Goal: Task Accomplishment & Management: Manage account settings

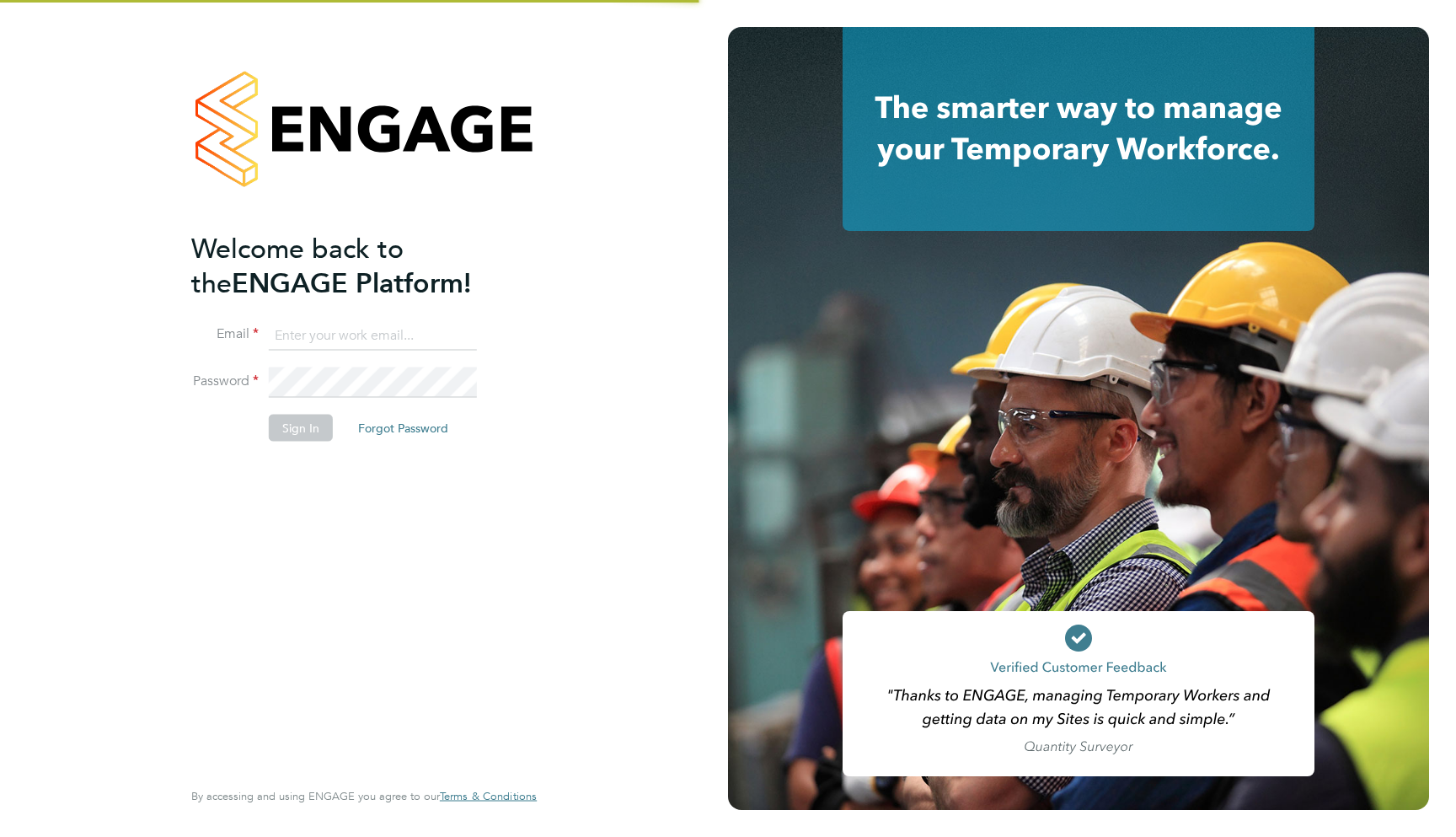
click at [369, 330] on input at bounding box center [373, 335] width 208 height 31
type input "supportuser4@engagetech.com"
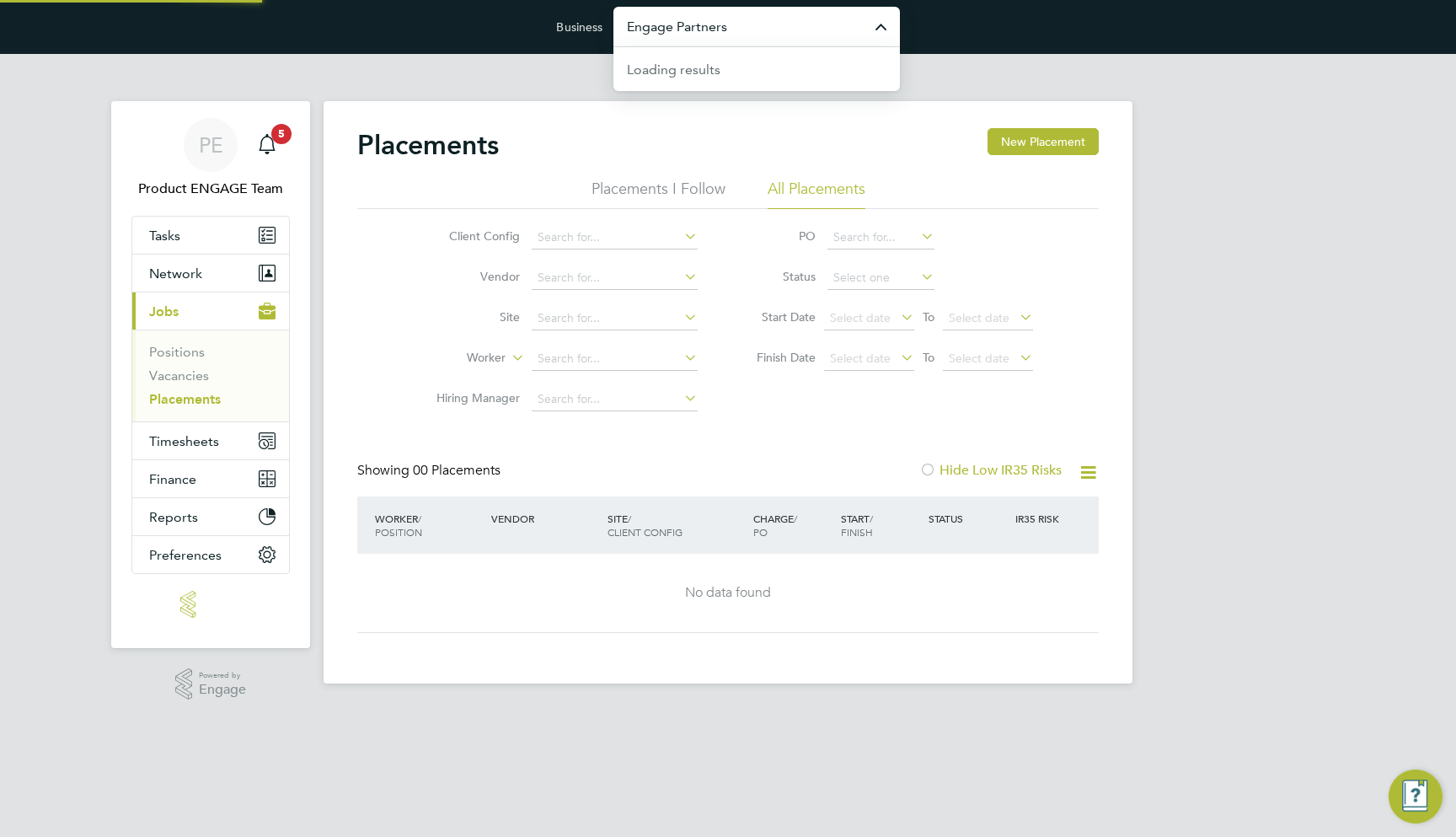
click at [763, 20] on input "Engage Partners" at bounding box center [757, 26] width 286 height 39
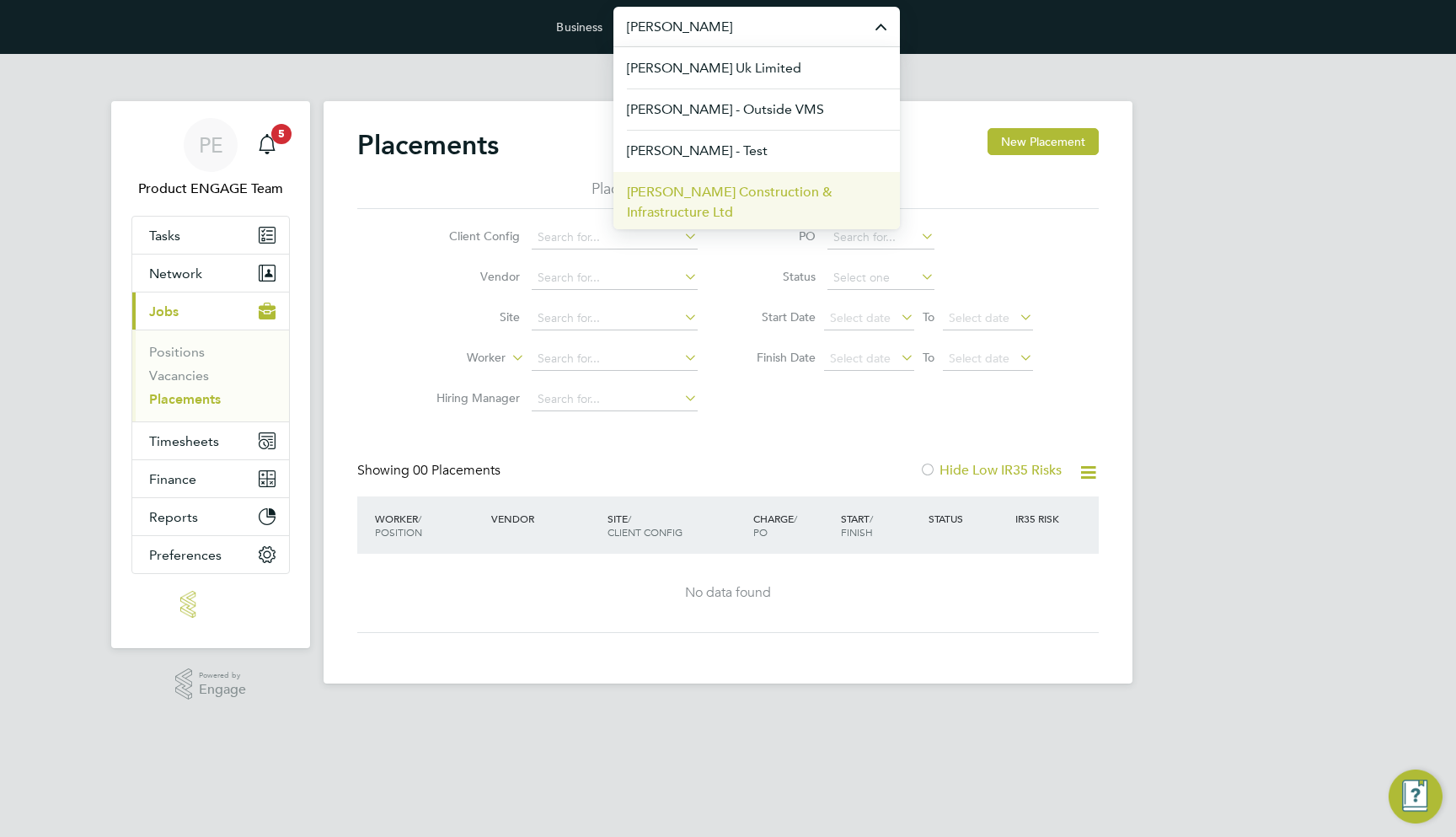
scroll to position [44, 0]
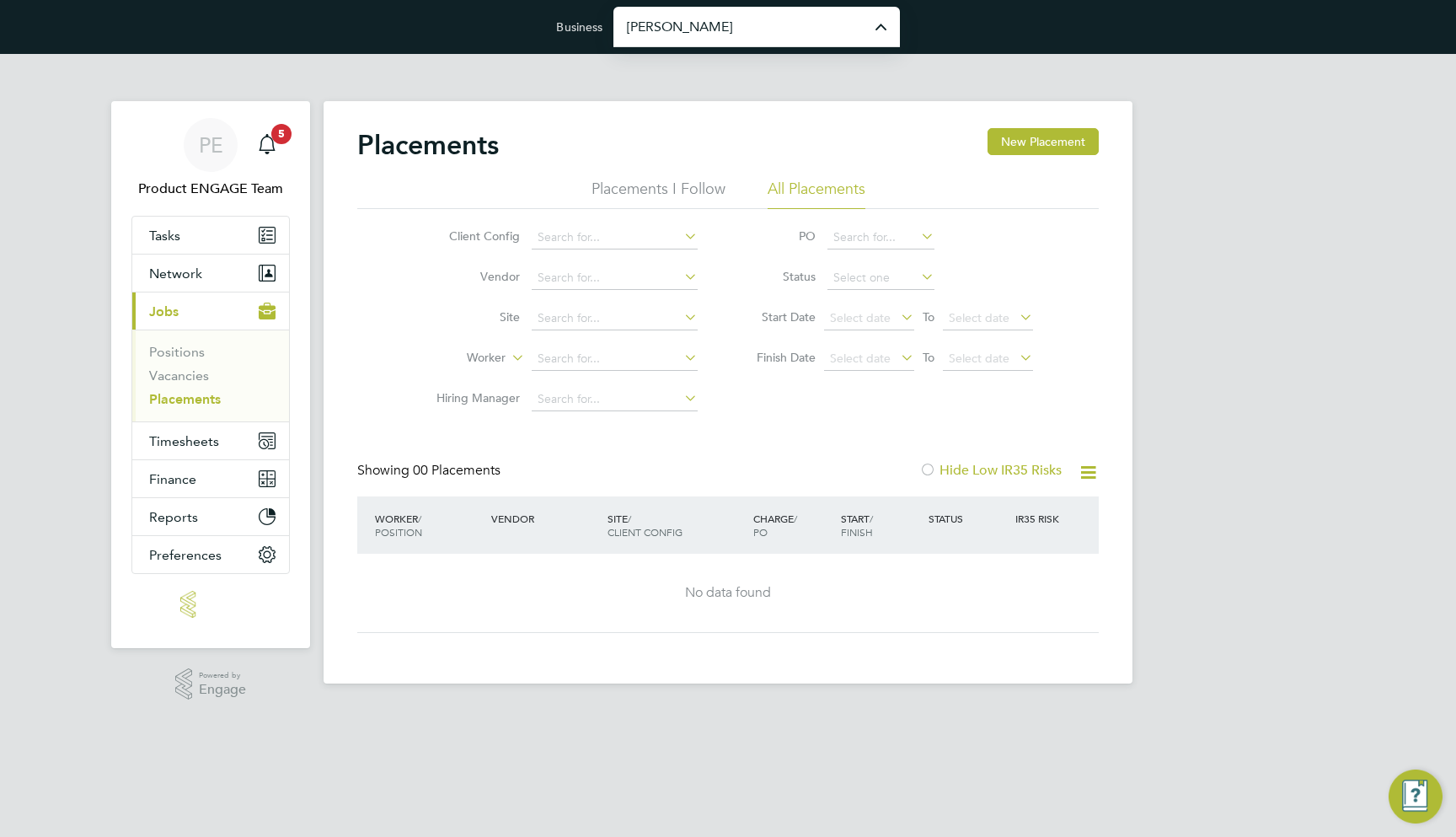
type input "Morgan Sindall Construction & Infrastructure Ltd"
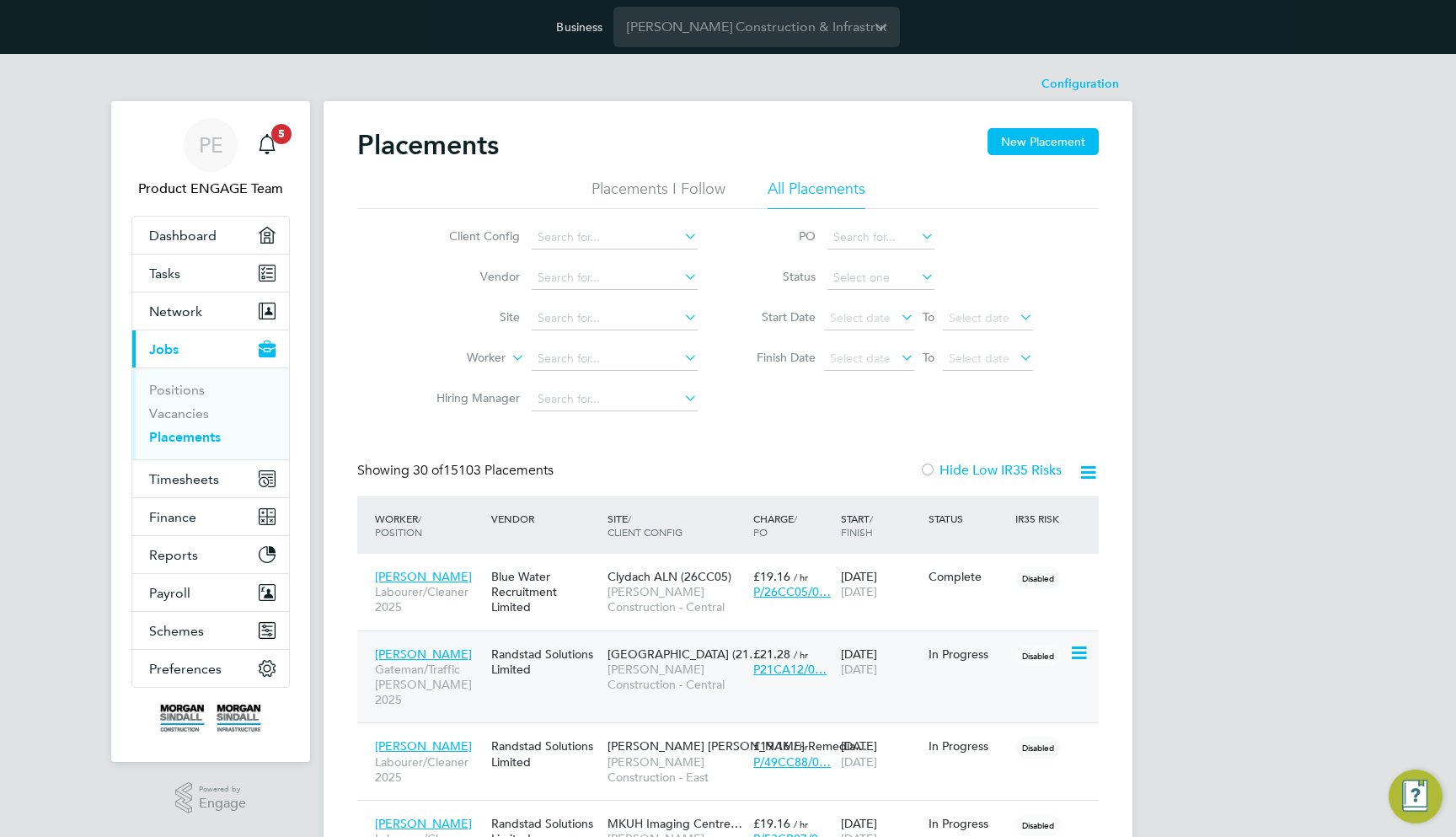
click at [634, 665] on span "Morgan Sindall Construction - Central" at bounding box center [676, 677] width 137 height 31
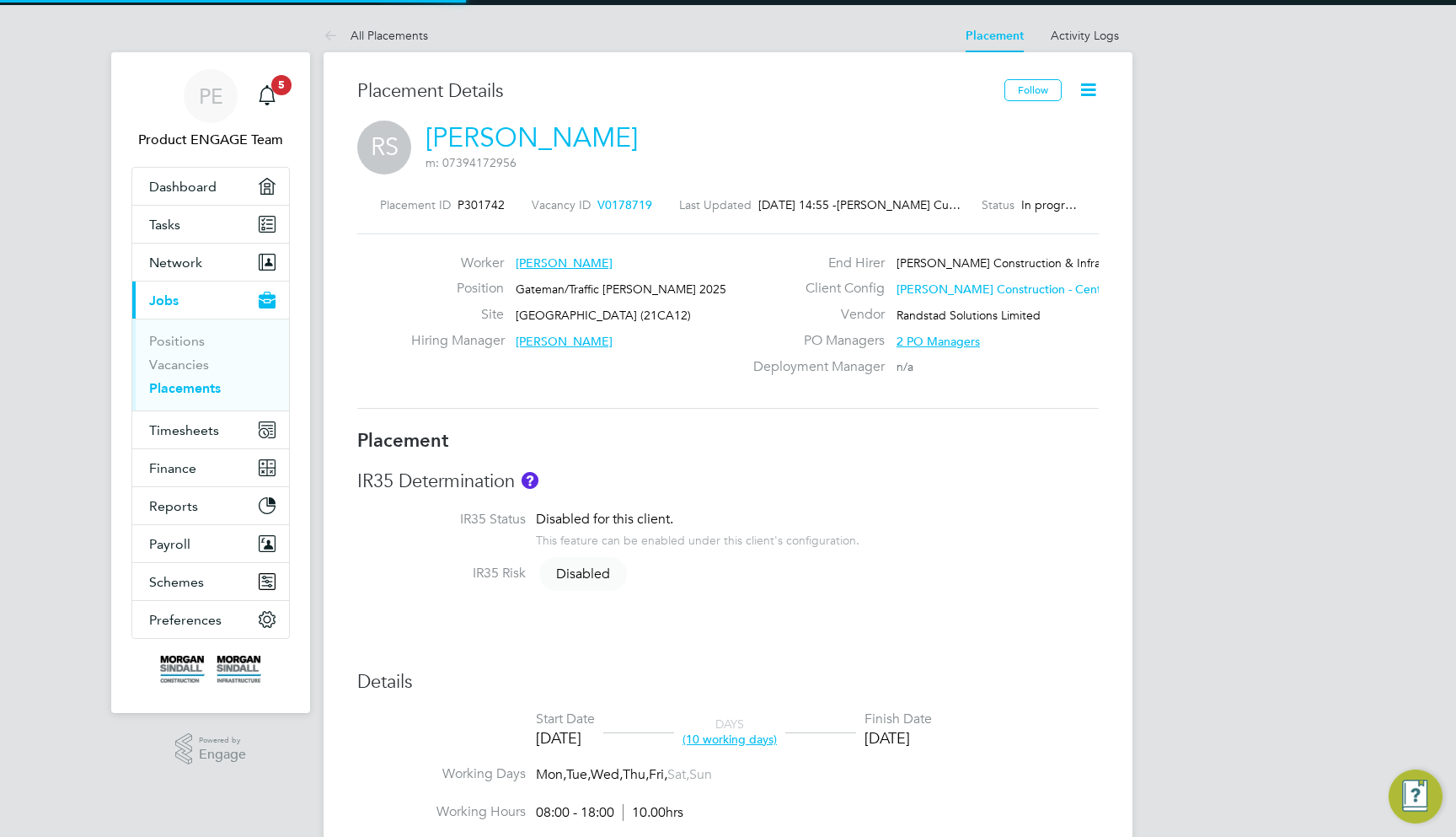
type input "Colin Ebenezer"
type input "18 Aug 2025"
type input "29 Aug 2025"
type input "08:00"
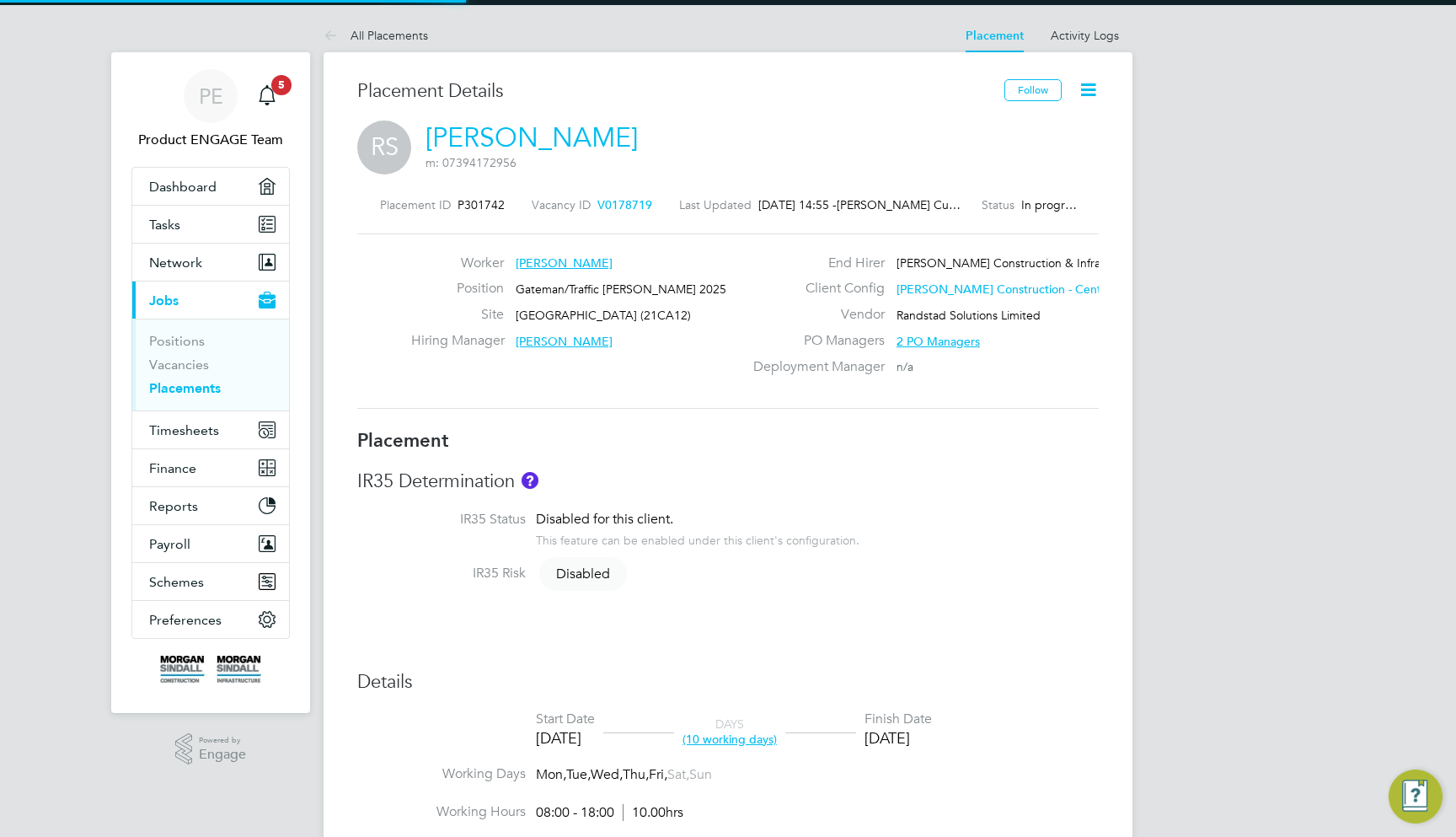
type input "18:00"
click at [196, 432] on span "Timesheets" at bounding box center [183, 431] width 70 height 16
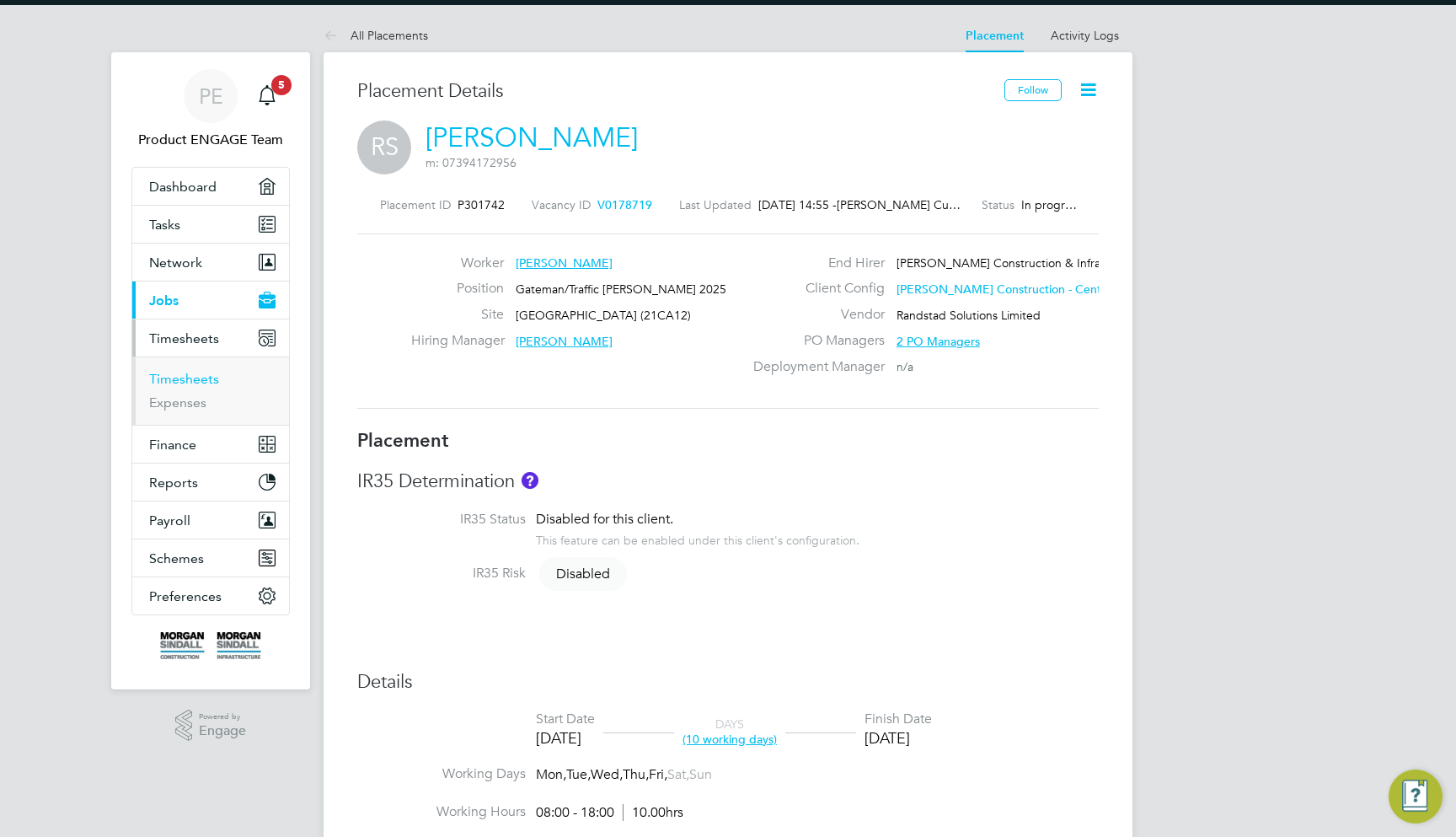
click at [195, 375] on link "Timesheets" at bounding box center [183, 379] width 70 height 16
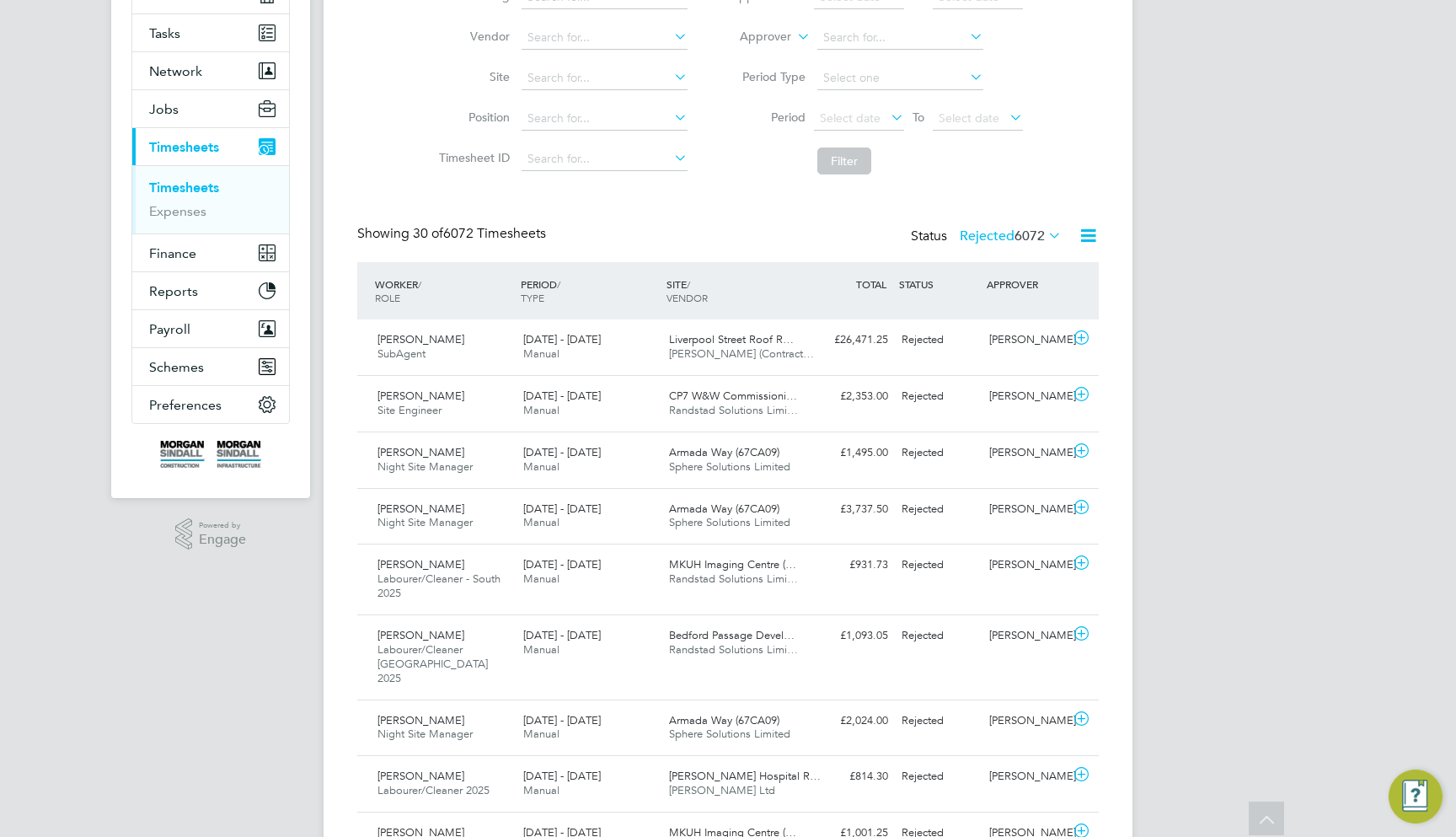
click at [1014, 237] on span "6072" at bounding box center [1030, 236] width 31 height 17
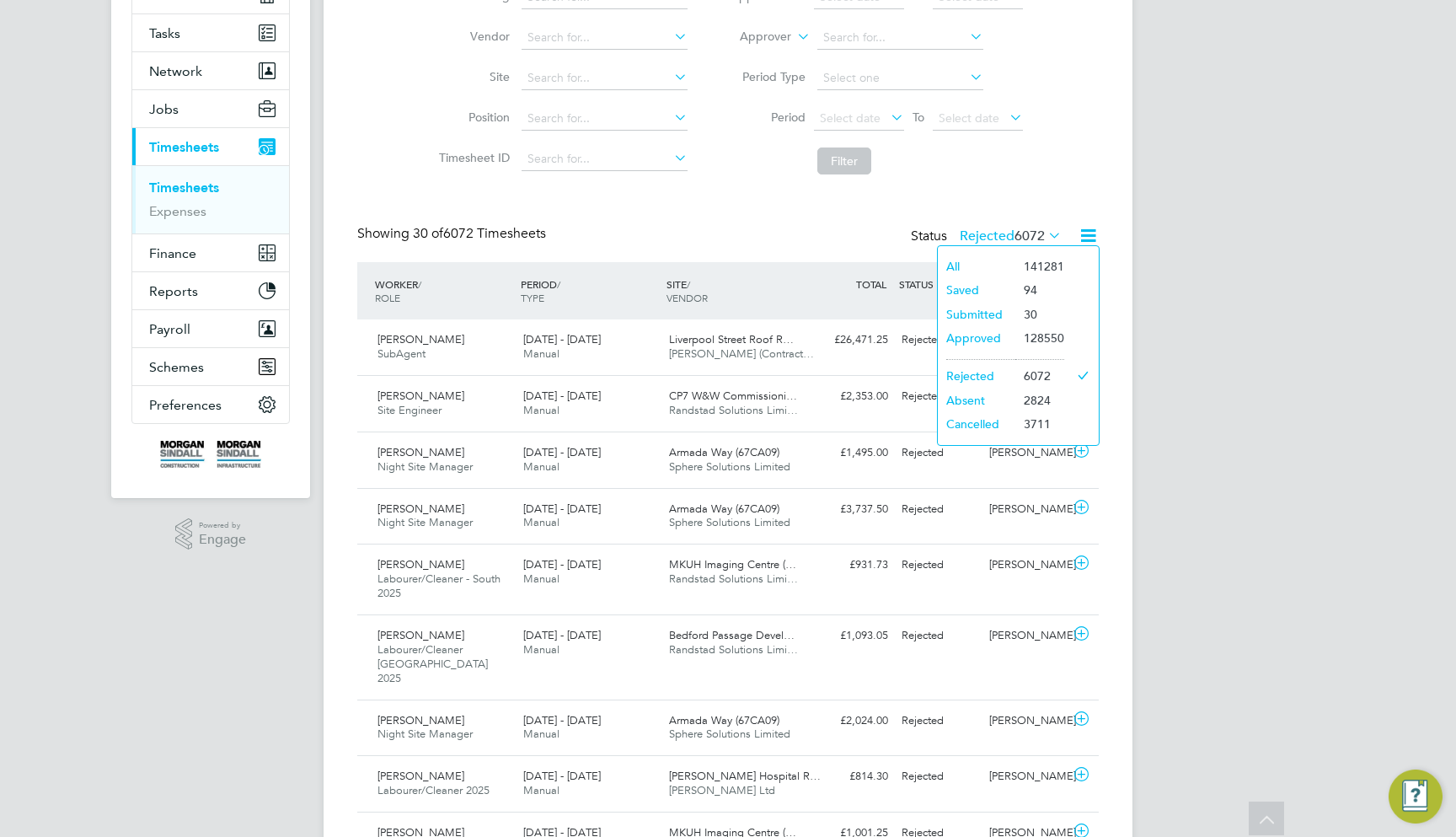
click at [977, 312] on li "Submitted" at bounding box center [976, 314] width 78 height 24
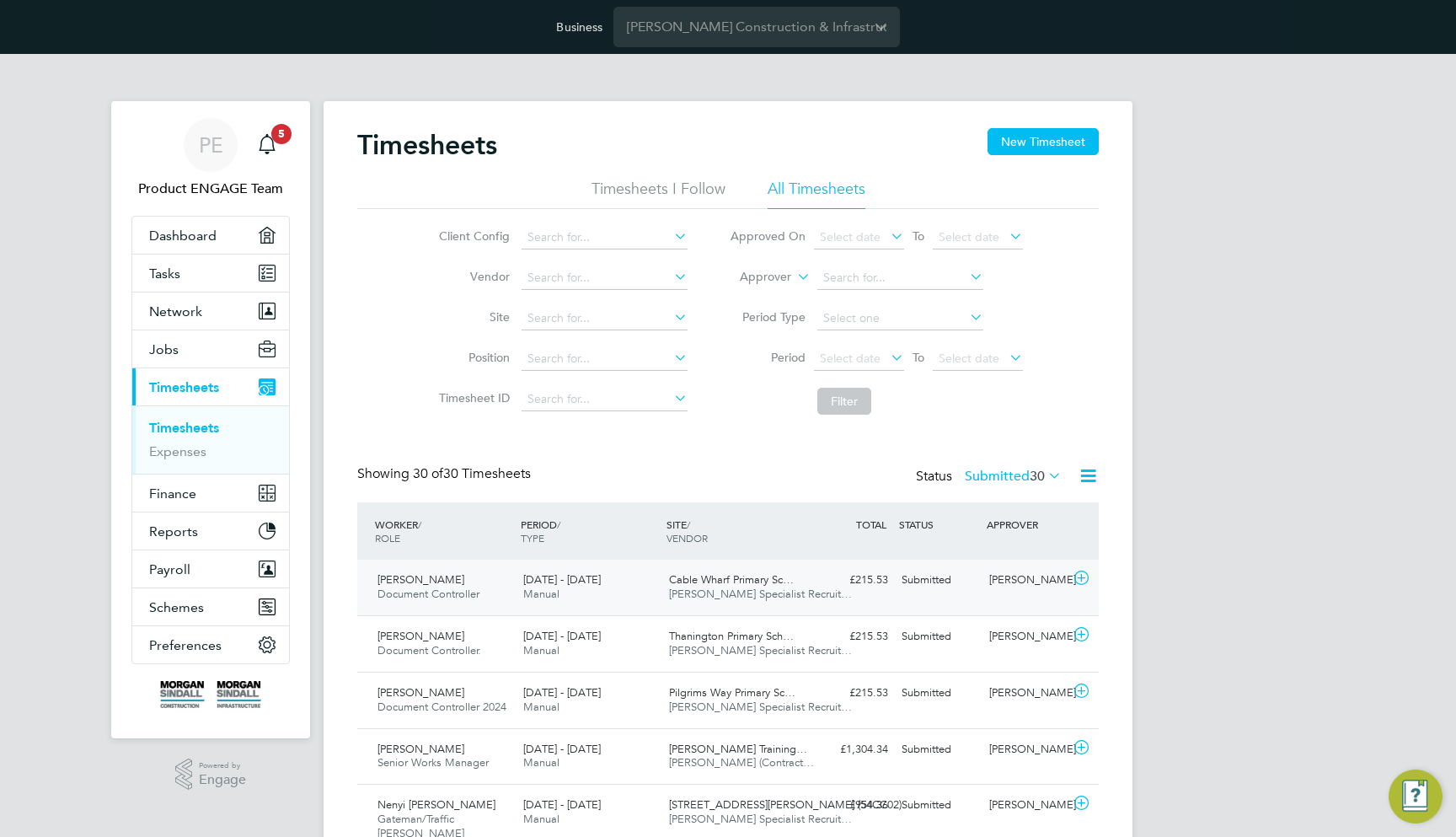
click at [800, 590] on div "Cable Wharf Primary Sc… Hays Specialist Recruit…" at bounding box center [736, 588] width 146 height 42
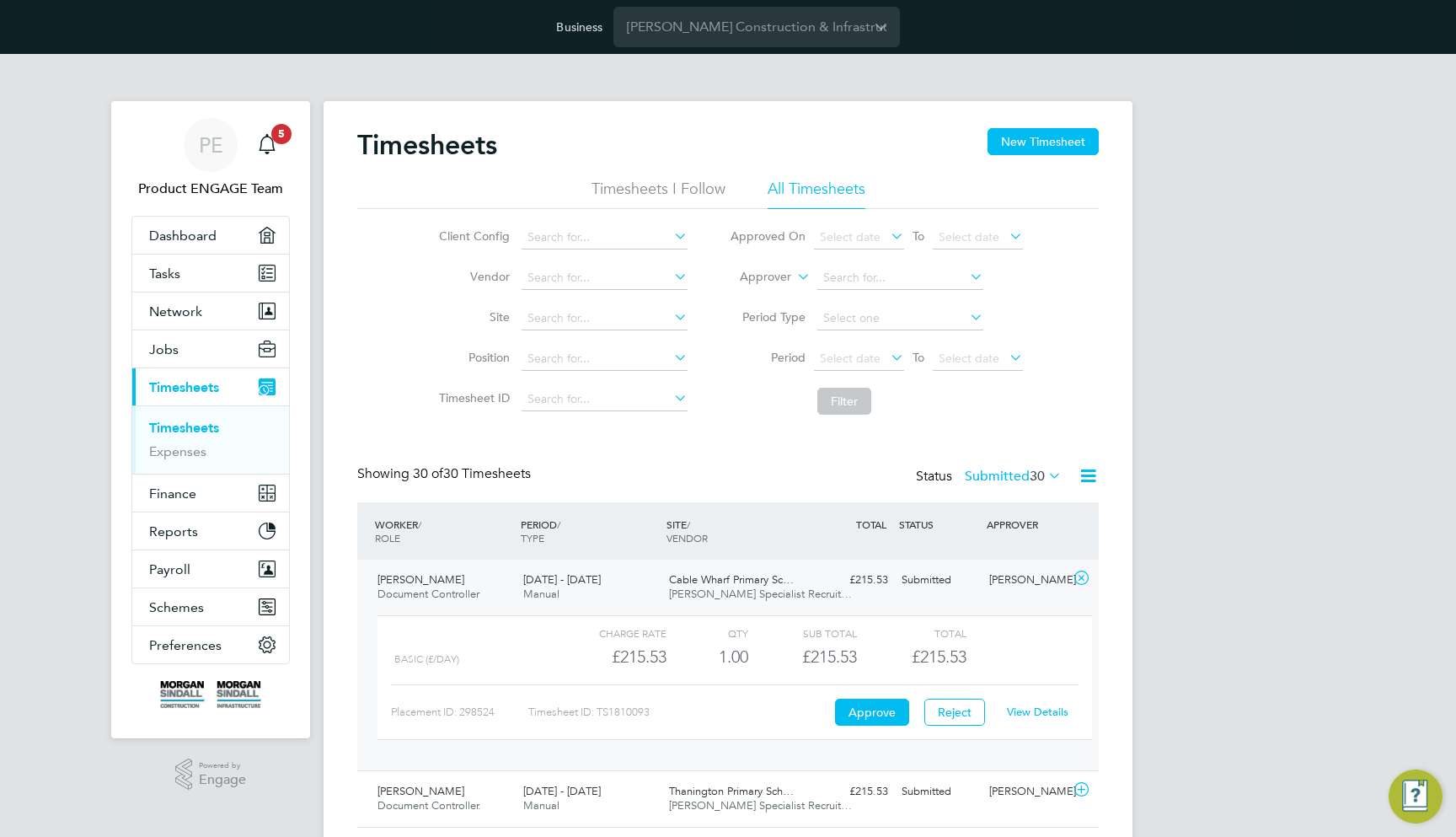
click at [1054, 706] on link "View Details" at bounding box center [1037, 711] width 61 height 14
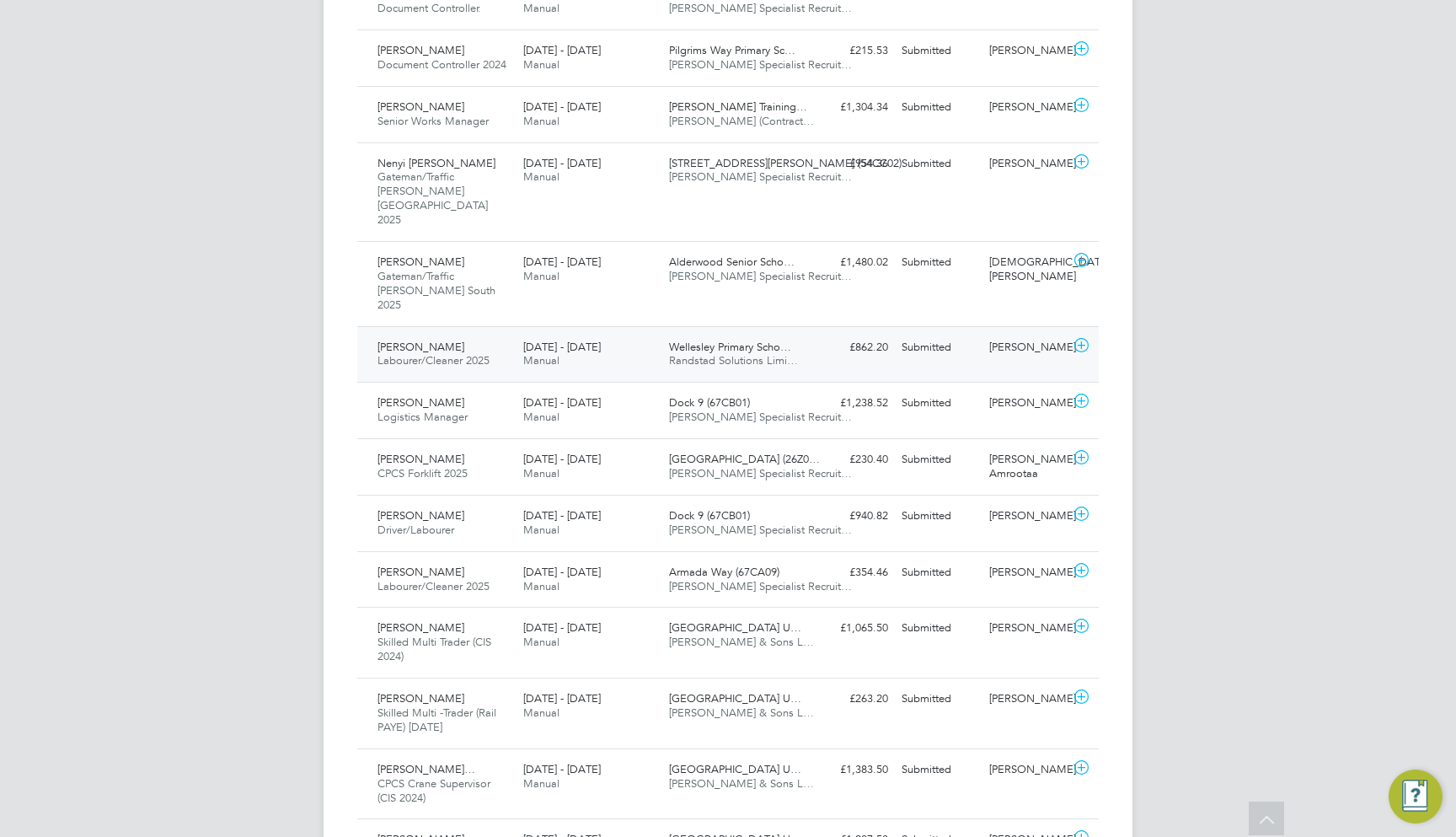
click at [918, 333] on div "Submitted" at bounding box center [938, 347] width 87 height 28
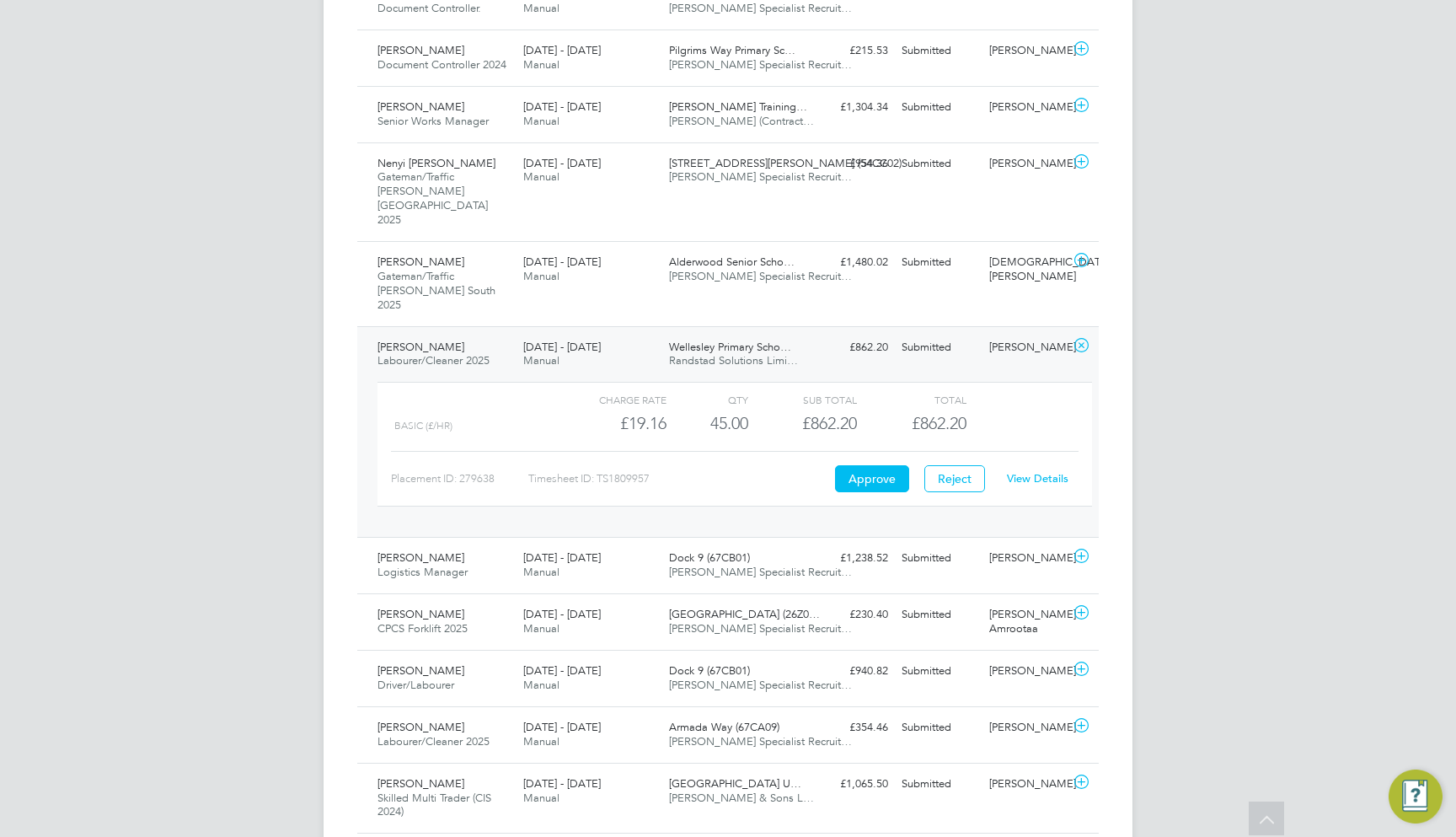
click at [1025, 471] on link "View Details" at bounding box center [1037, 478] width 61 height 14
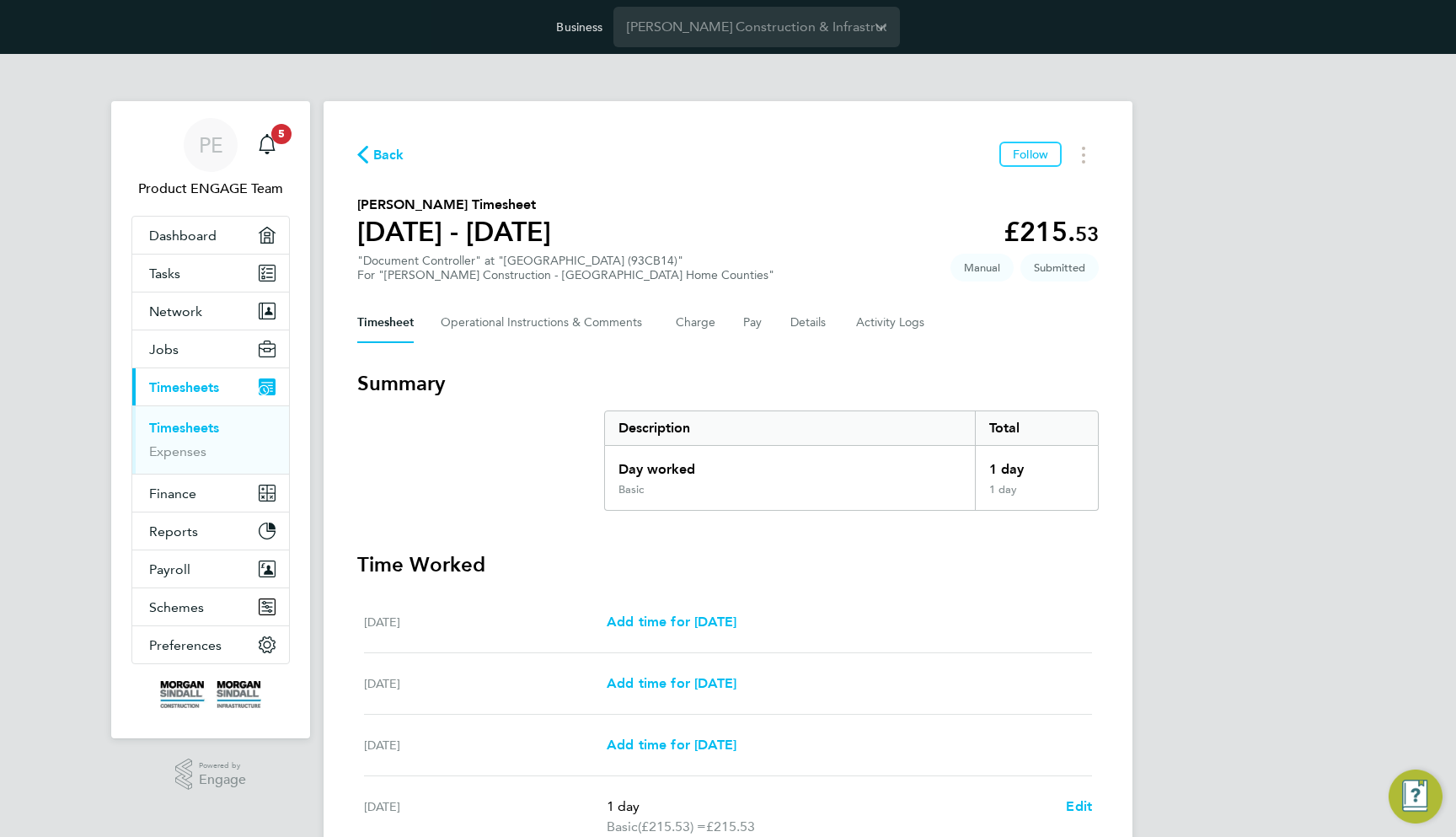
click at [785, 332] on div "Timesheet Operational Instructions & Comments Charge Pay Details Activity Logs" at bounding box center [728, 323] width 741 height 40
click at [796, 319] on button "Details" at bounding box center [810, 323] width 38 height 40
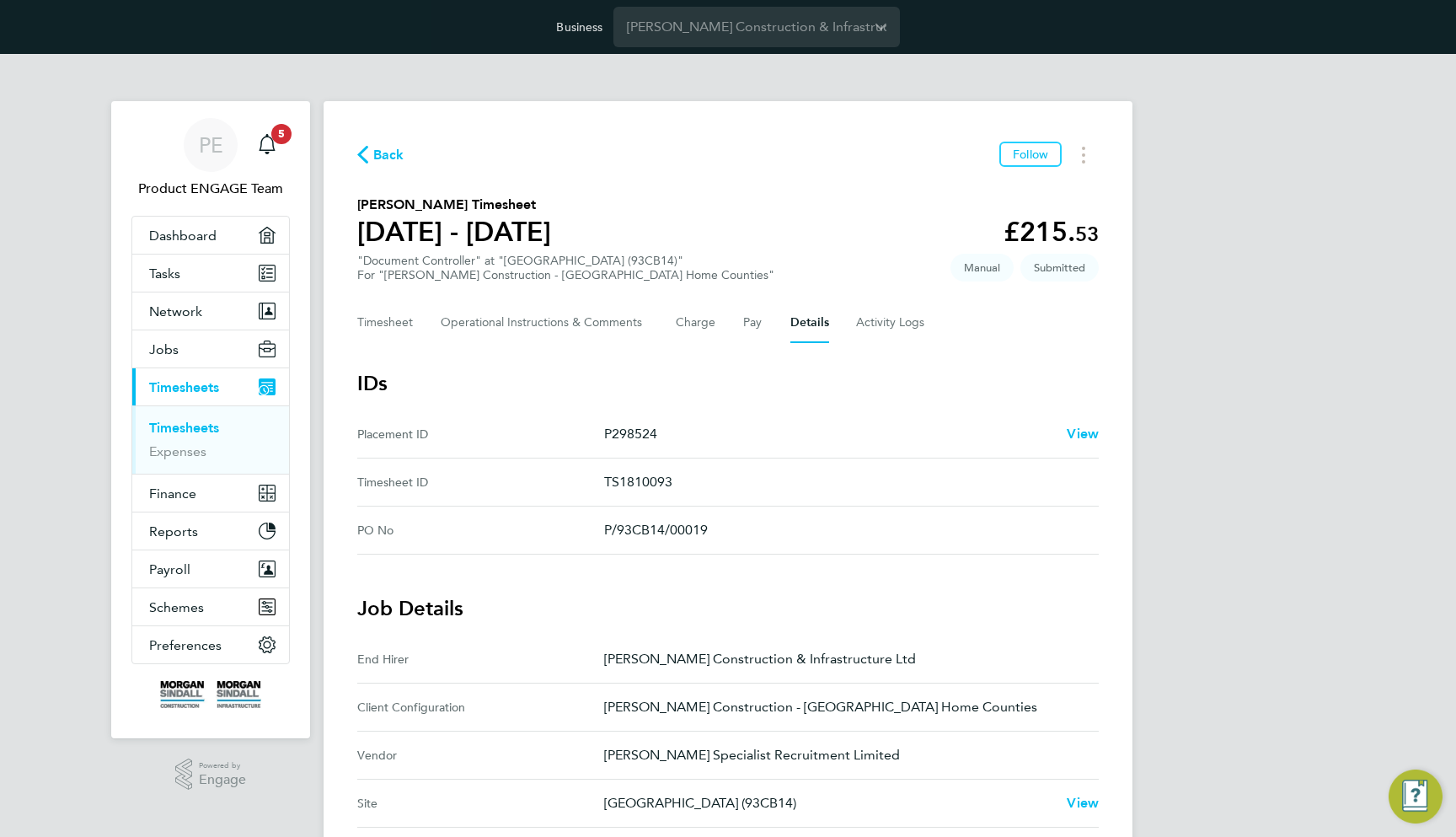
scroll to position [-4, 0]
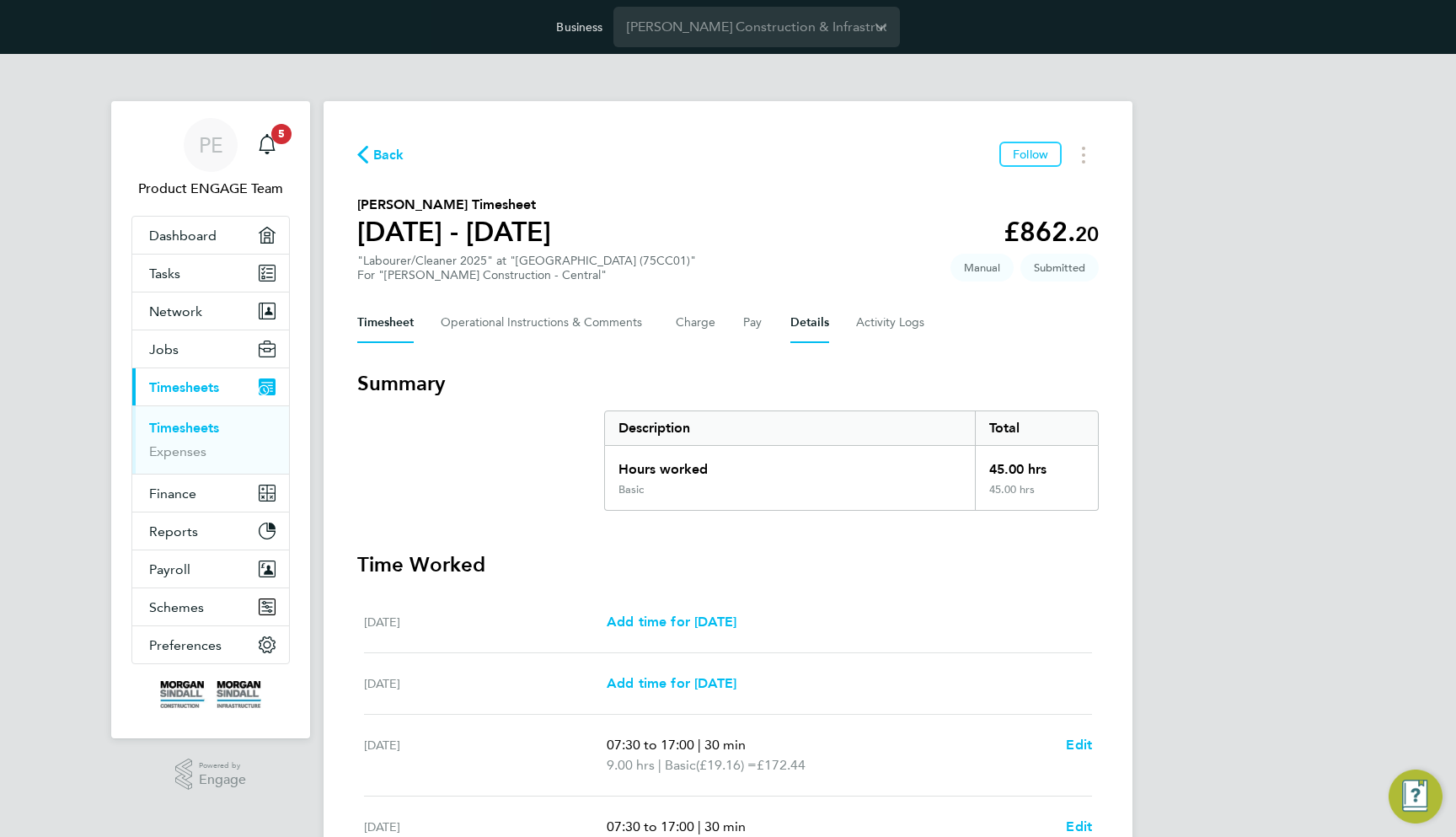
click at [791, 319] on button "Details" at bounding box center [810, 323] width 38 height 40
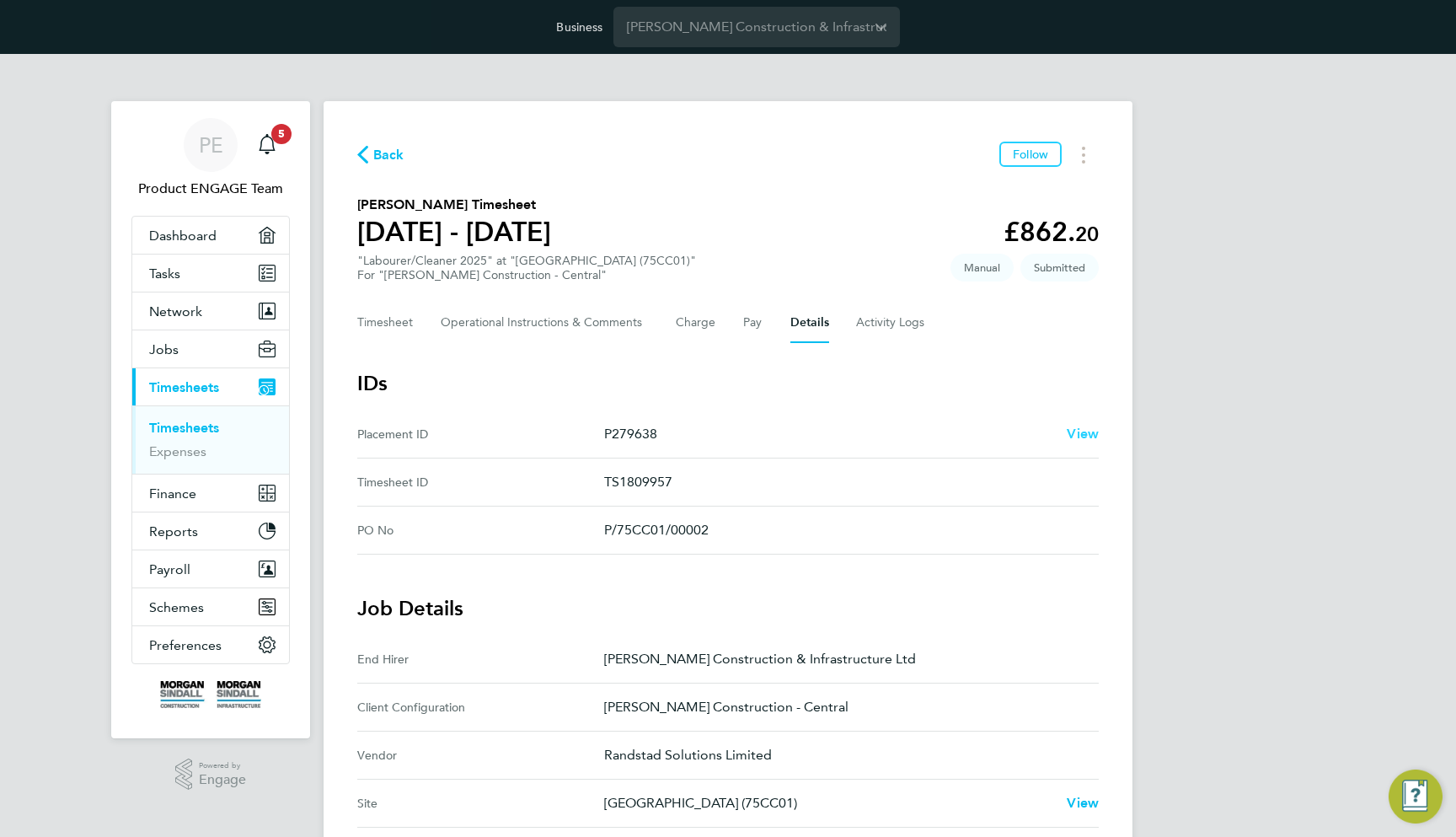
click at [1086, 436] on span "View" at bounding box center [1082, 433] width 32 height 16
